Goal: Information Seeking & Learning: Learn about a topic

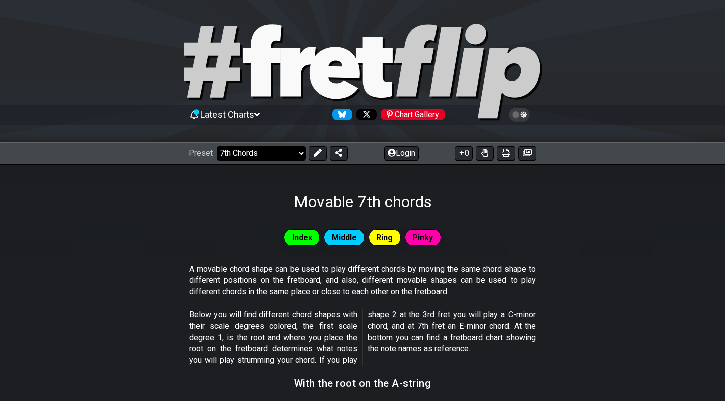
select select "/welcome"
select select "C"
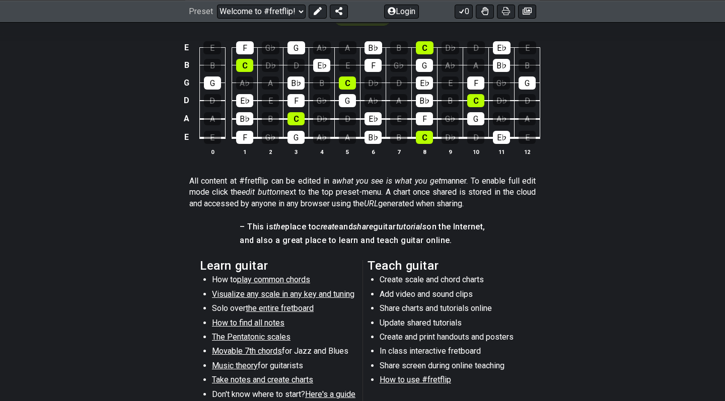
scroll to position [349, 0]
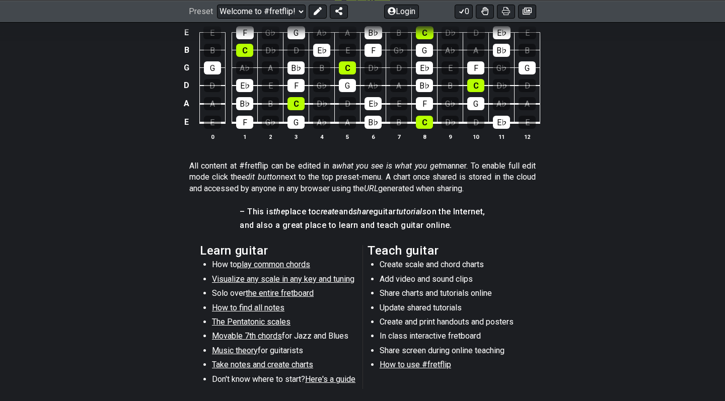
click at [251, 276] on span "Visualize any scale in any key and tuning" at bounding box center [283, 280] width 143 height 10
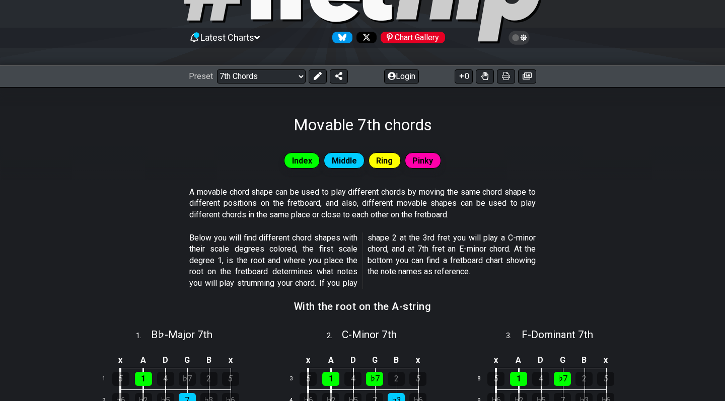
scroll to position [79, 0]
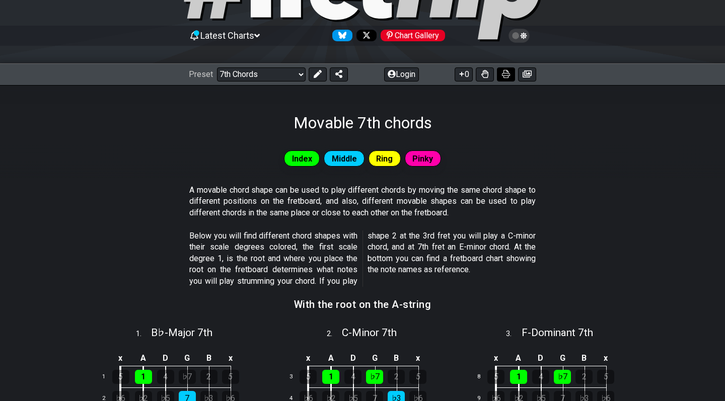
click at [505, 72] on icon at bounding box center [506, 74] width 8 height 8
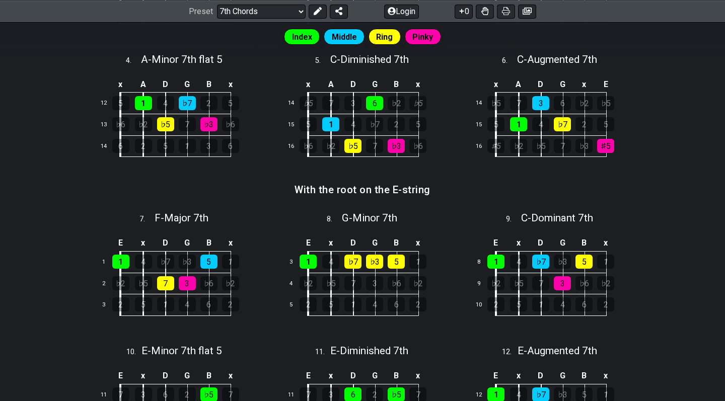
scroll to position [487, 0]
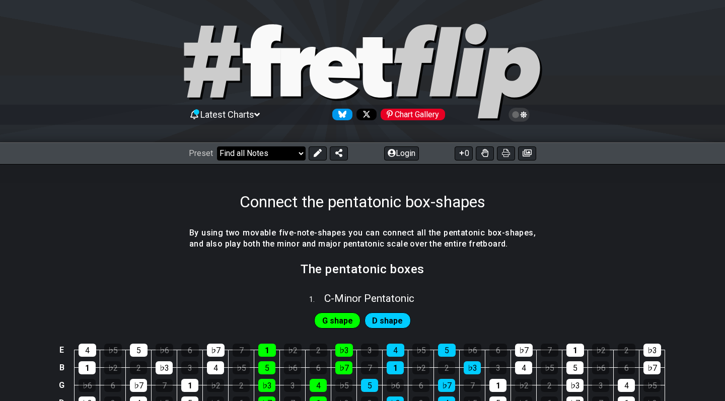
select select "/connect-pentatonic-boxes"
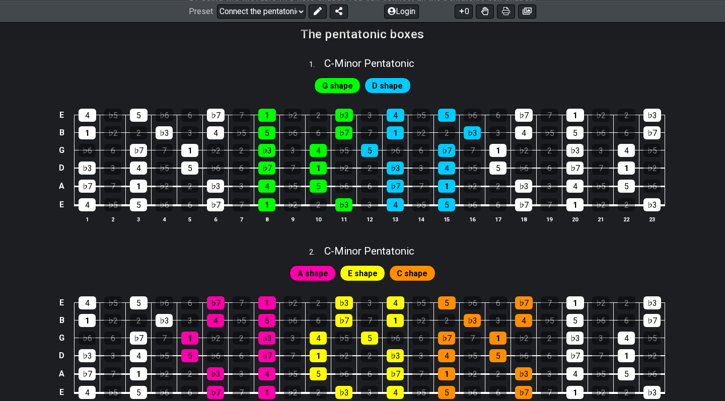
scroll to position [234, 0]
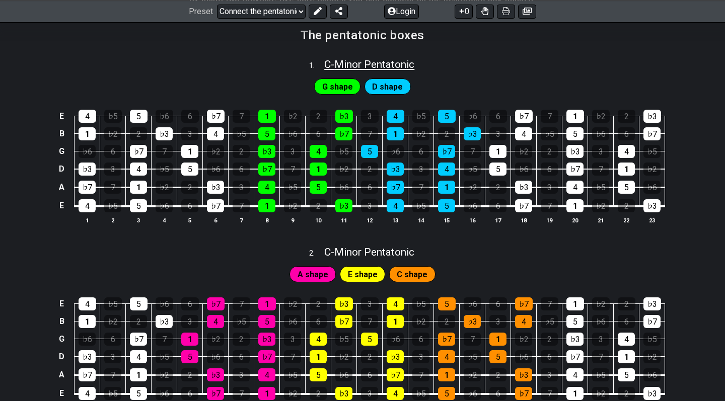
click at [335, 64] on span "C - Minor Pentatonic" at bounding box center [369, 64] width 90 height 12
select select "C"
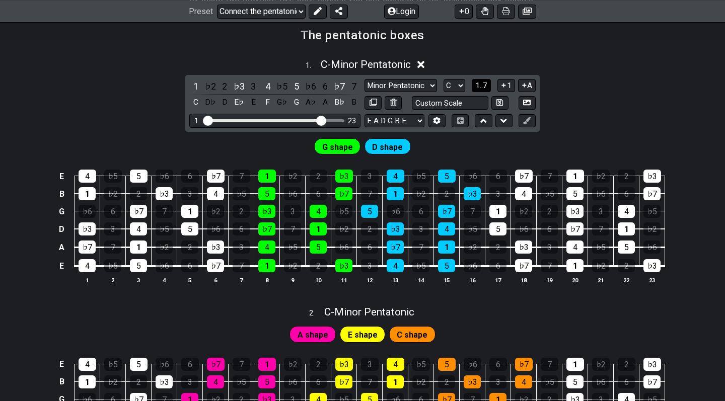
click at [484, 85] on span "1..7" at bounding box center [481, 85] width 12 height 9
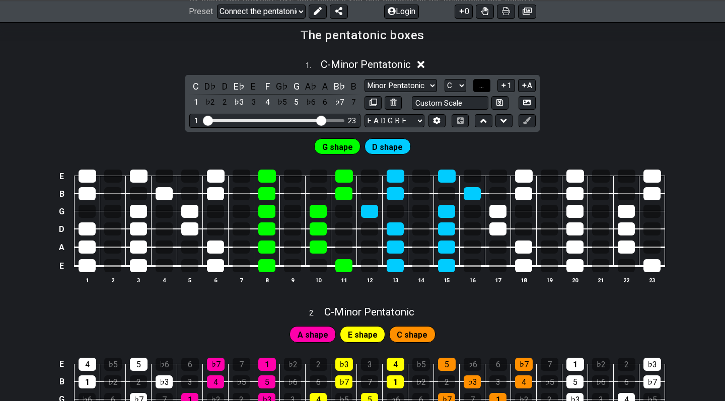
click at [484, 84] on span "..." at bounding box center [481, 85] width 5 height 9
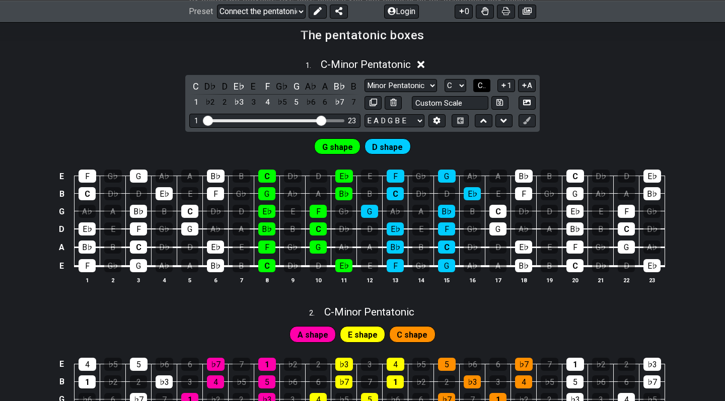
click at [484, 84] on span "C.." at bounding box center [482, 85] width 8 height 9
click at [484, 84] on span "1..7" at bounding box center [481, 85] width 12 height 9
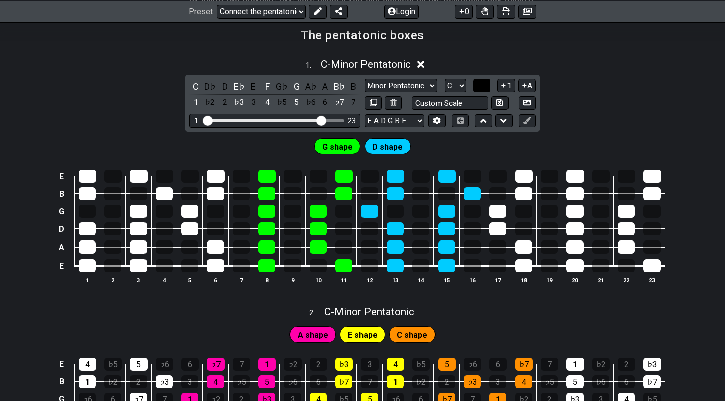
click at [484, 84] on span "..." at bounding box center [481, 85] width 5 height 9
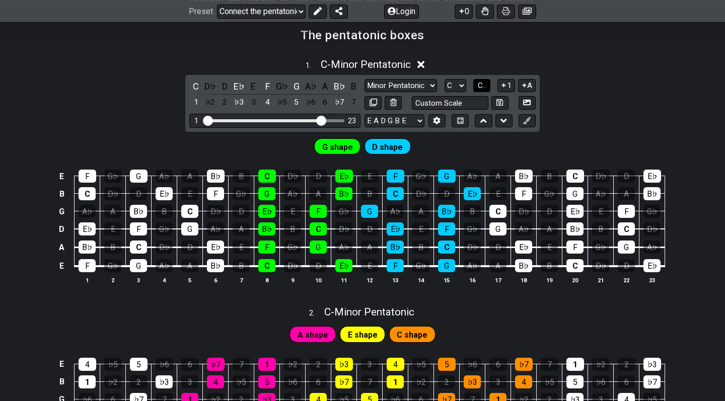
click at [484, 84] on span "C.." at bounding box center [482, 85] width 8 height 9
click at [485, 84] on span "1..7" at bounding box center [481, 85] width 12 height 9
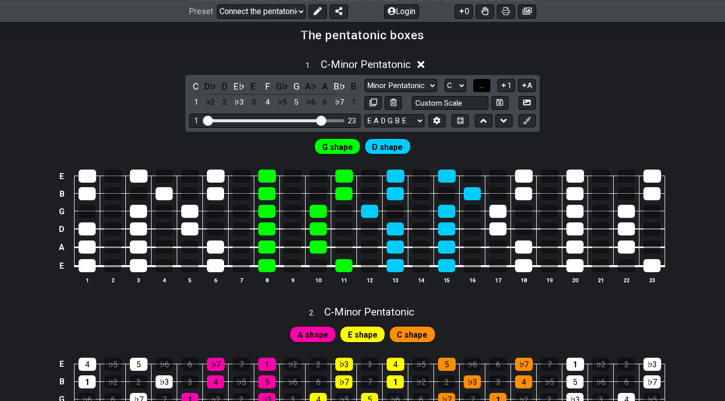
click at [484, 84] on span "..." at bounding box center [481, 85] width 5 height 9
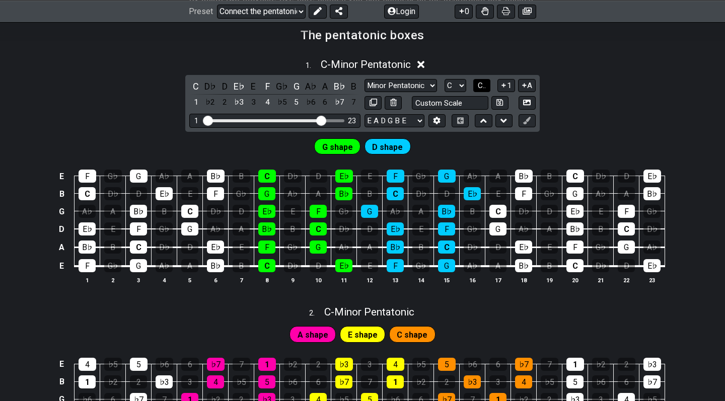
click at [485, 84] on span "C.." at bounding box center [482, 85] width 8 height 9
click at [485, 84] on span "1..7" at bounding box center [481, 85] width 12 height 9
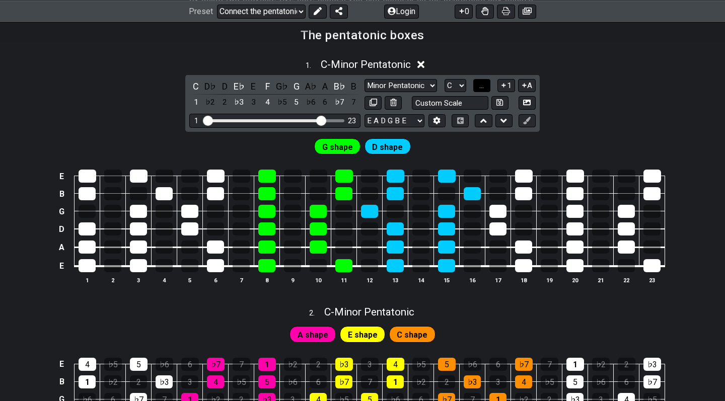
click at [484, 84] on span "..." at bounding box center [481, 85] width 5 height 9
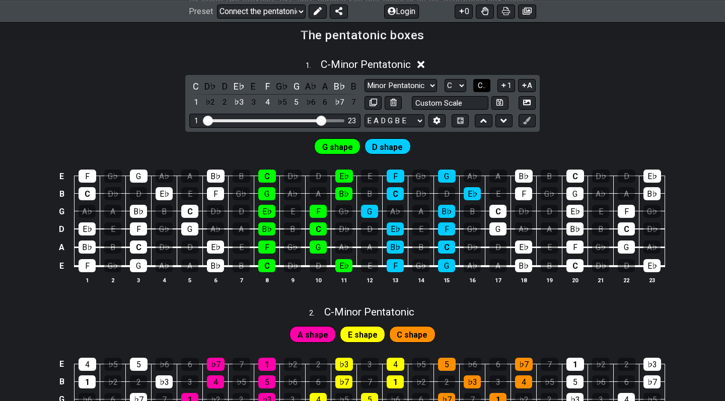
click at [485, 84] on span "C.." at bounding box center [482, 85] width 8 height 9
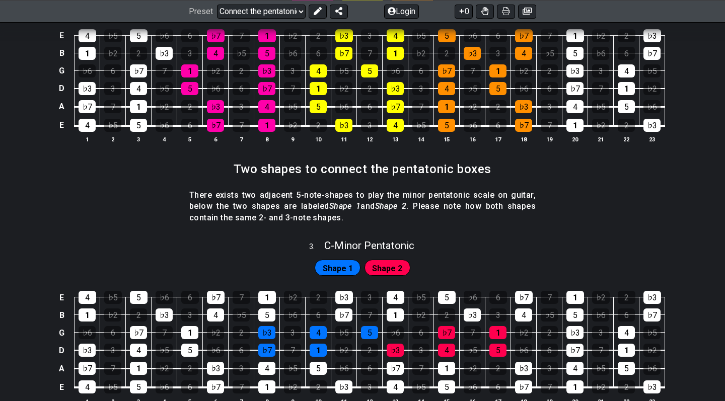
scroll to position [585, 0]
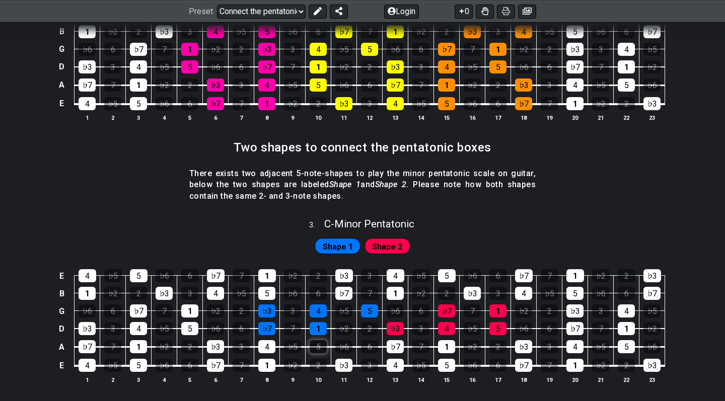
click at [318, 344] on div "5" at bounding box center [318, 346] width 17 height 13
click at [319, 349] on div "5" at bounding box center [318, 346] width 17 height 13
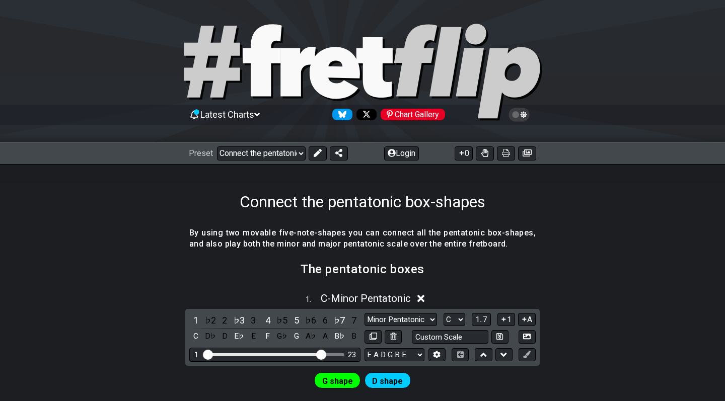
scroll to position [0, 0]
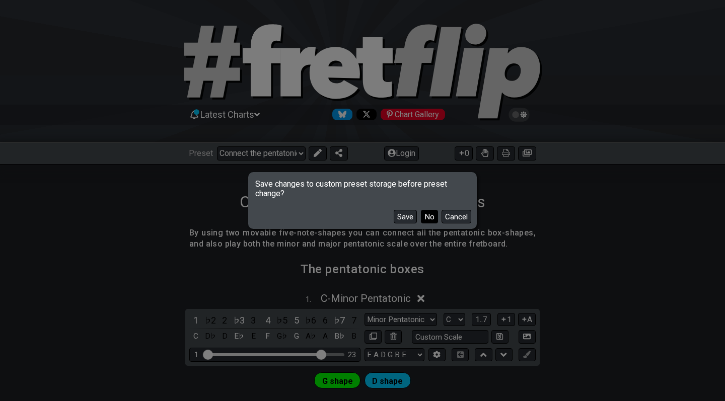
click at [431, 220] on button "No" at bounding box center [429, 217] width 17 height 14
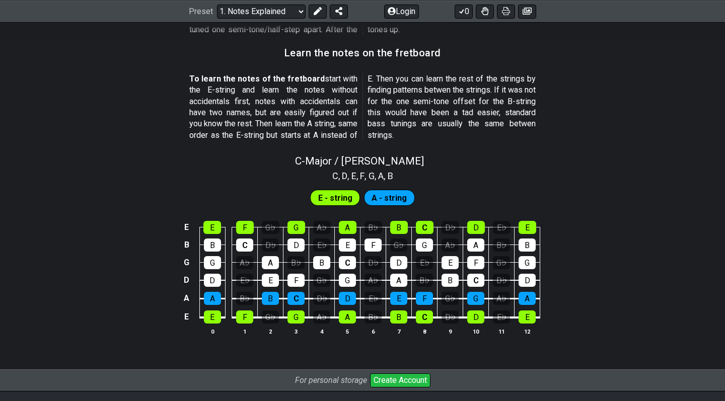
scroll to position [882, 0]
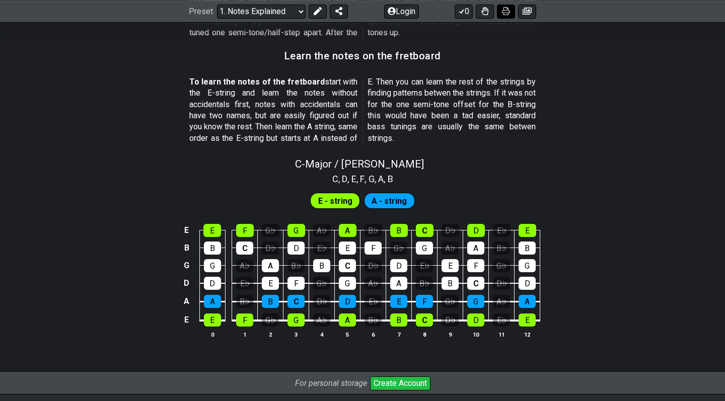
click at [507, 14] on icon at bounding box center [506, 11] width 8 height 8
click at [509, 11] on icon at bounding box center [506, 11] width 8 height 8
select select "/scale-degrees-and-intervals"
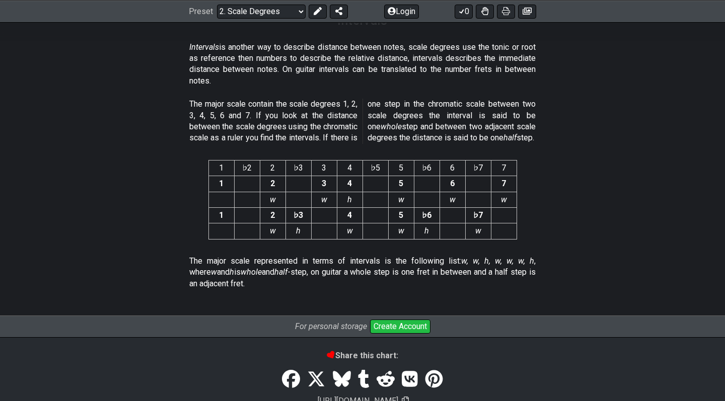
scroll to position [2612, 0]
click at [509, 13] on icon at bounding box center [506, 11] width 8 height 8
